Goal: Task Accomplishment & Management: Manage account settings

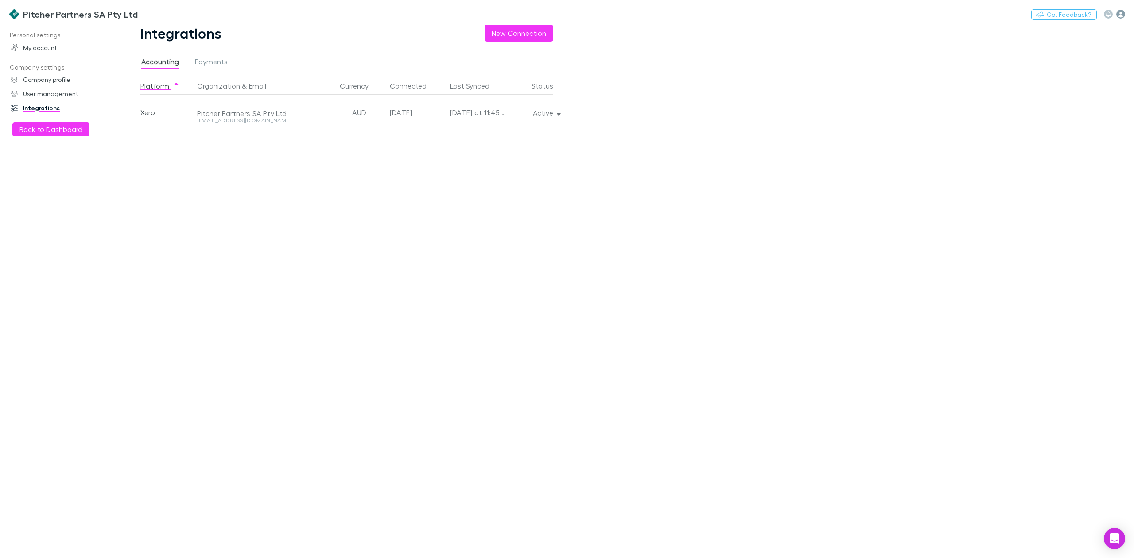
click at [1118, 12] on icon "button" at bounding box center [1121, 14] width 9 height 9
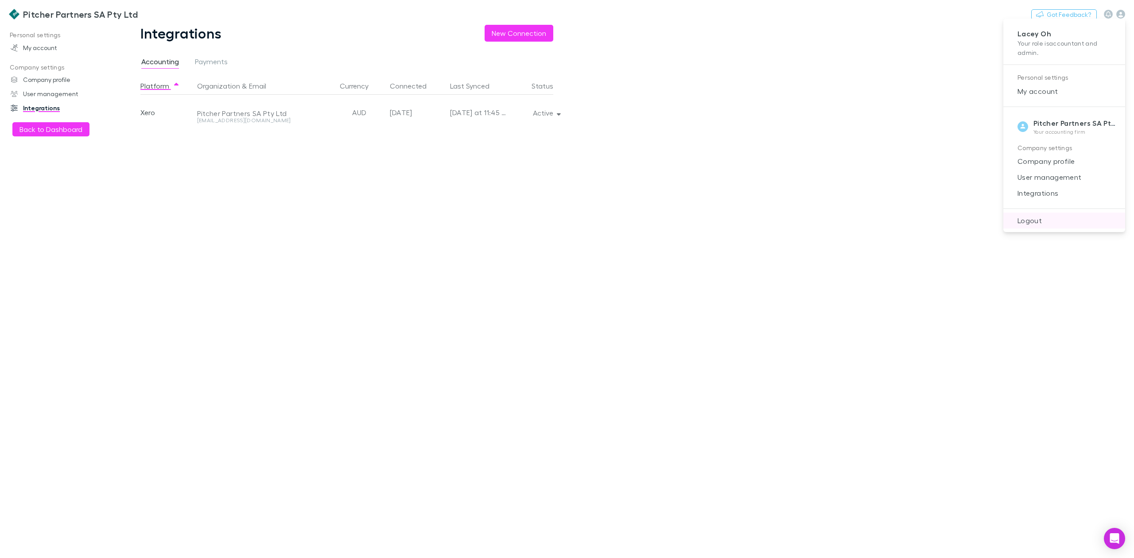
click at [1032, 224] on span "Logout" at bounding box center [1065, 220] width 108 height 11
